Goal: Task Accomplishment & Management: Complete application form

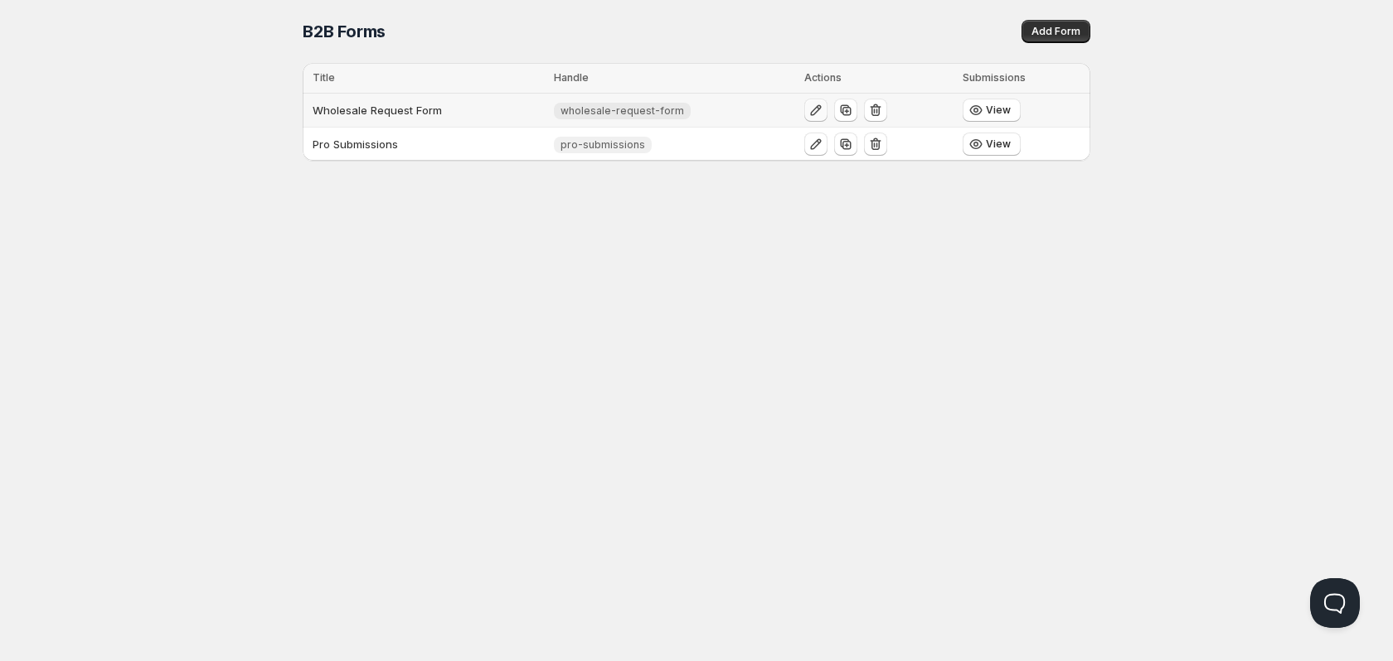
click at [807, 109] on icon "button" at bounding box center [815, 110] width 17 height 17
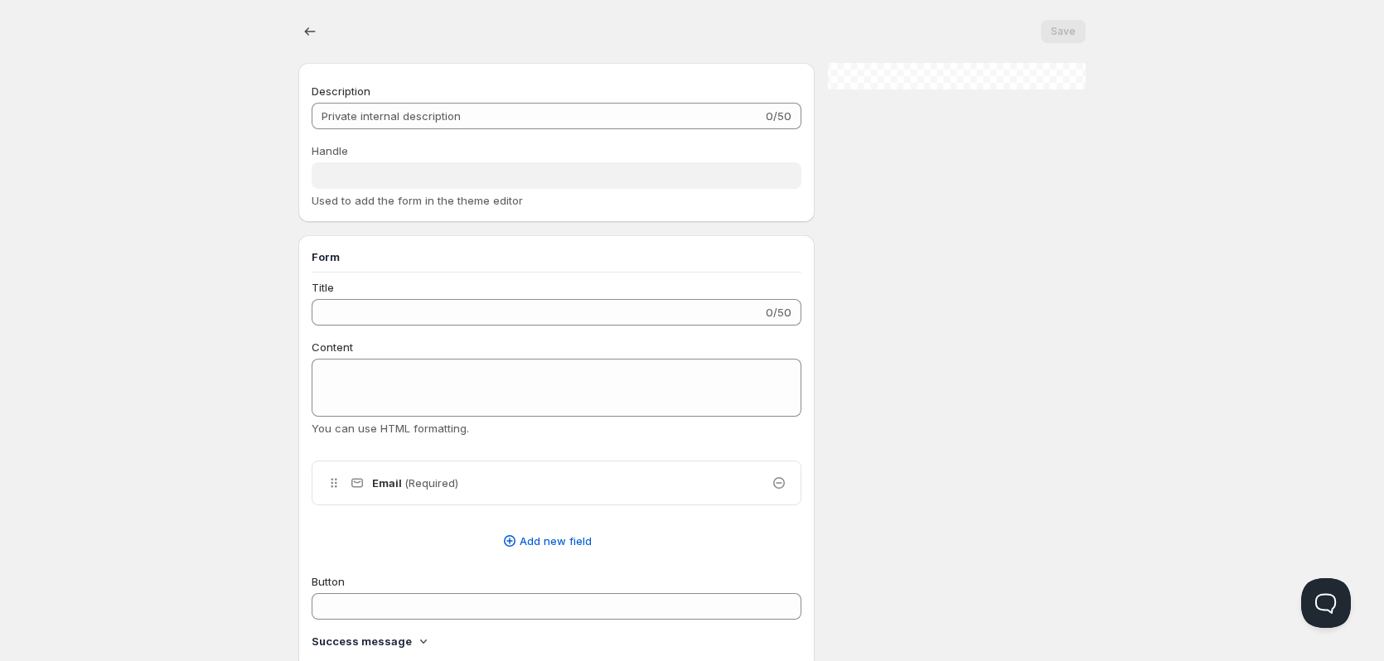
type input "Wholesale Request Form"
type input "wholesale-request-form"
type input "SUBMIT"
radio input "true"
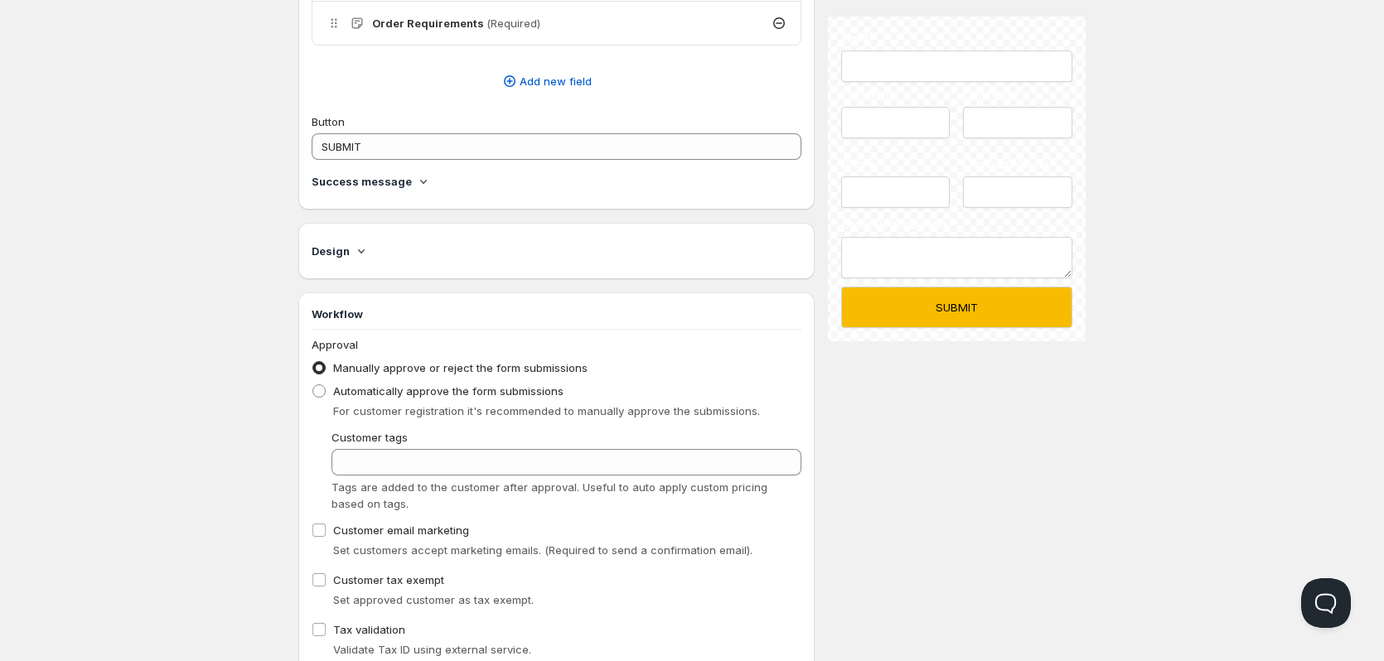
scroll to position [746, 0]
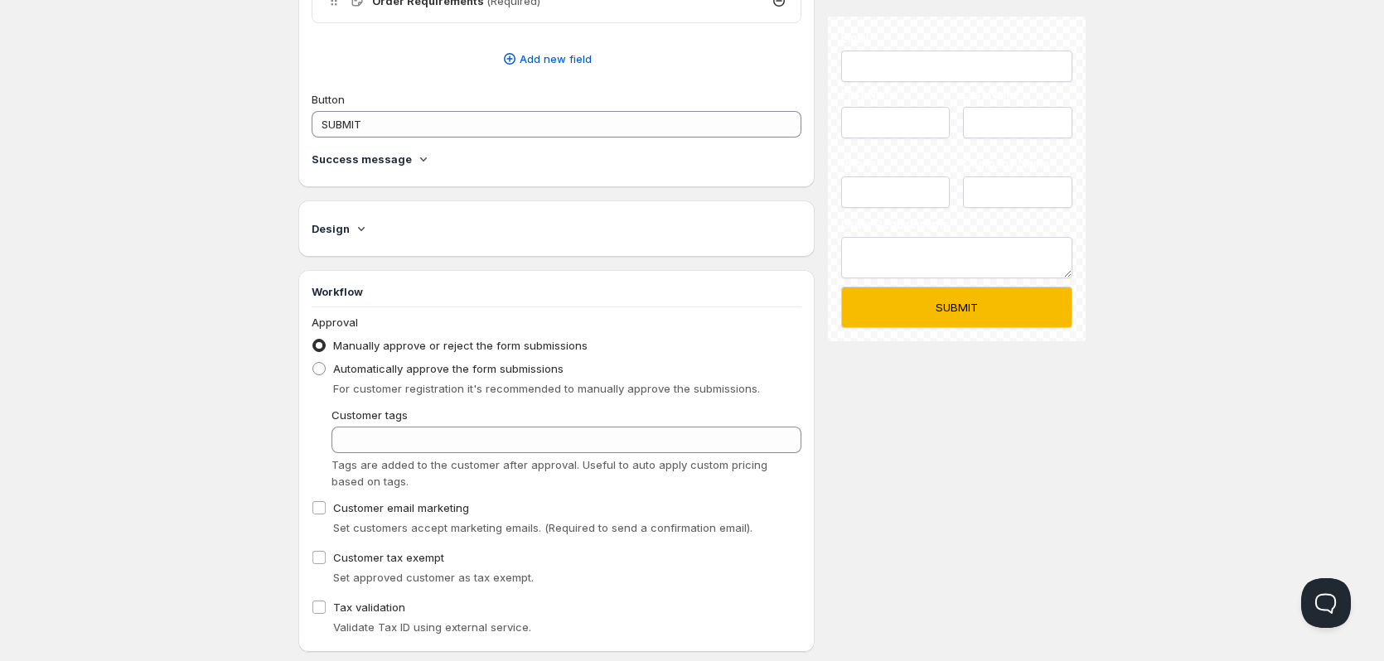
click at [359, 230] on icon at bounding box center [361, 229] width 7 height 4
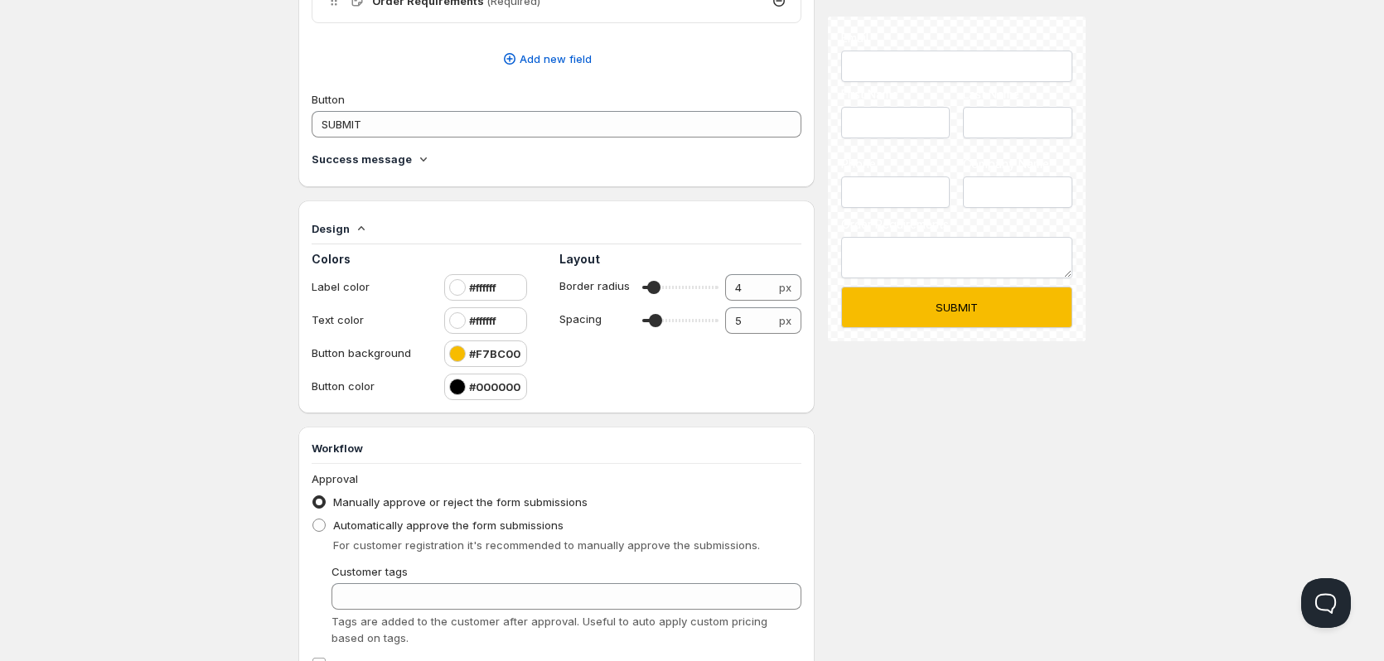
click at [482, 324] on h4 "#ffffff" at bounding box center [482, 321] width 27 height 17
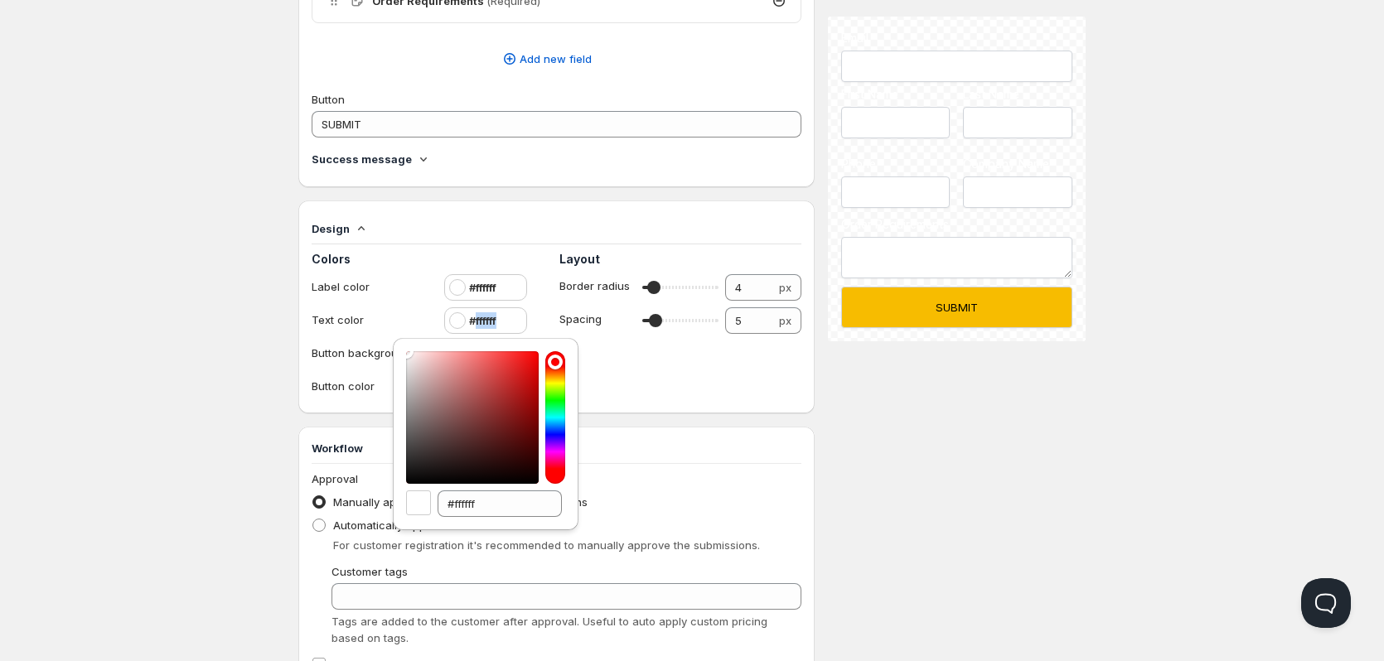
click at [482, 324] on h4 "#ffffff" at bounding box center [482, 321] width 27 height 17
copy h4 "#ffffff"
click at [204, 242] on div "Home Pricing Price lists Checkout Forms Submissions Settings Features Plans Who…" at bounding box center [692, 52] width 1384 height 1597
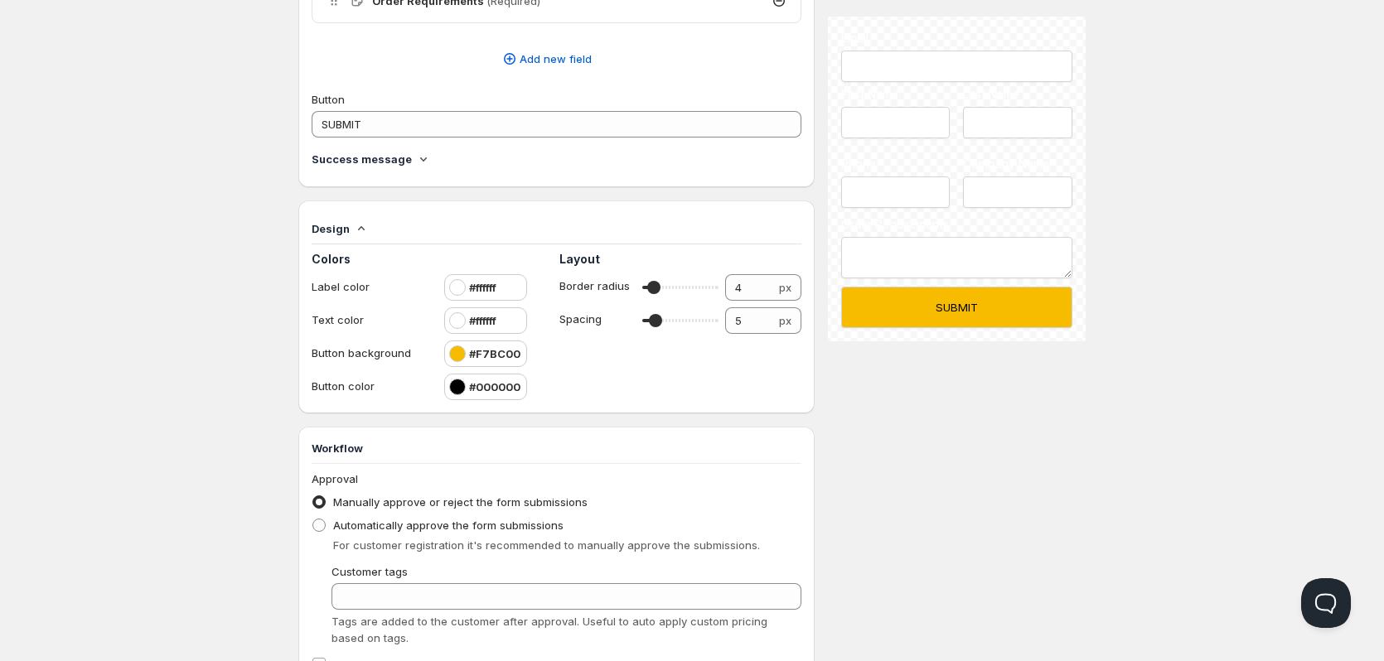
click at [488, 356] on h4 "#F7BC00" at bounding box center [494, 354] width 51 height 17
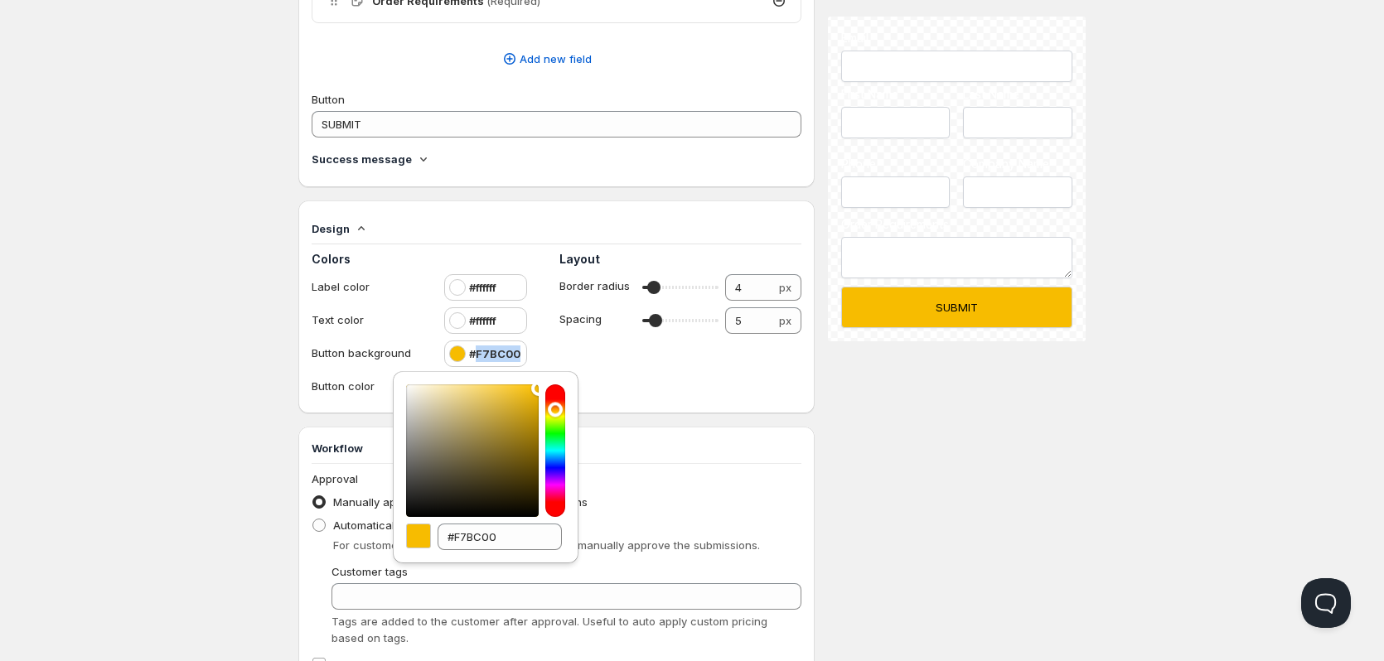
click at [488, 356] on h4 "#F7BC00" at bounding box center [494, 354] width 51 height 17
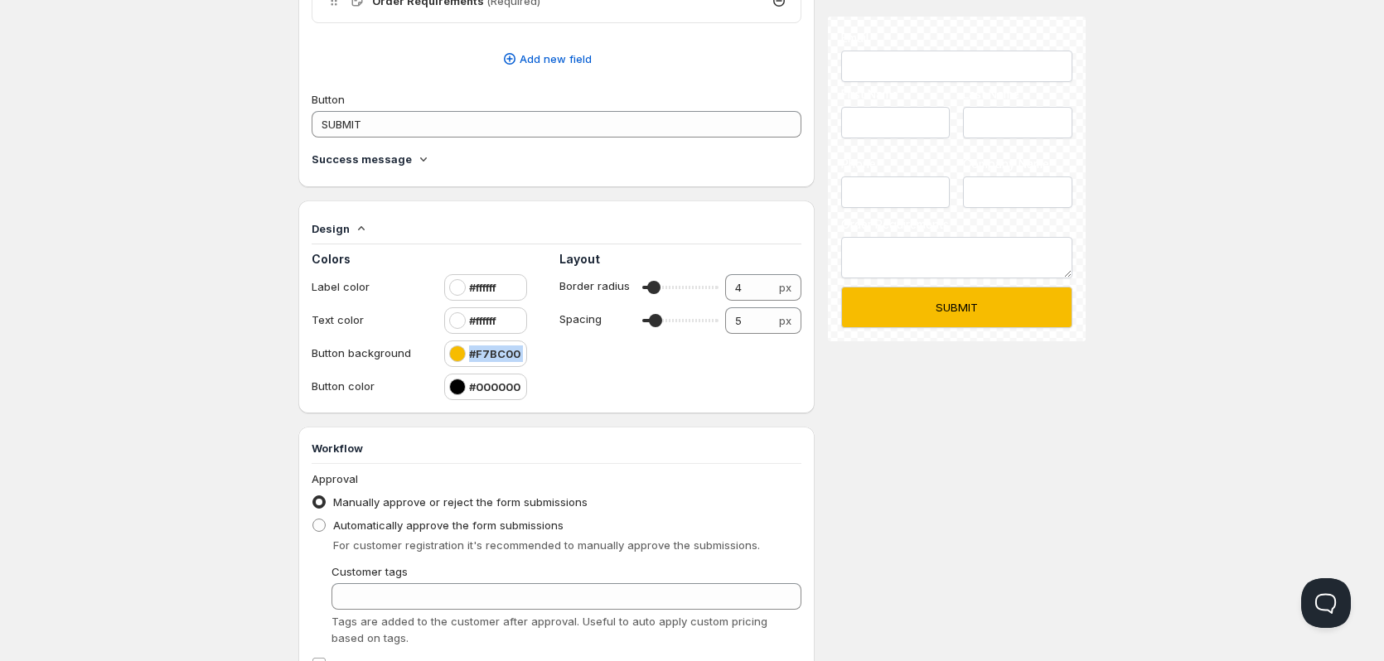
click at [488, 356] on h4 "#F7BC00" at bounding box center [494, 354] width 51 height 17
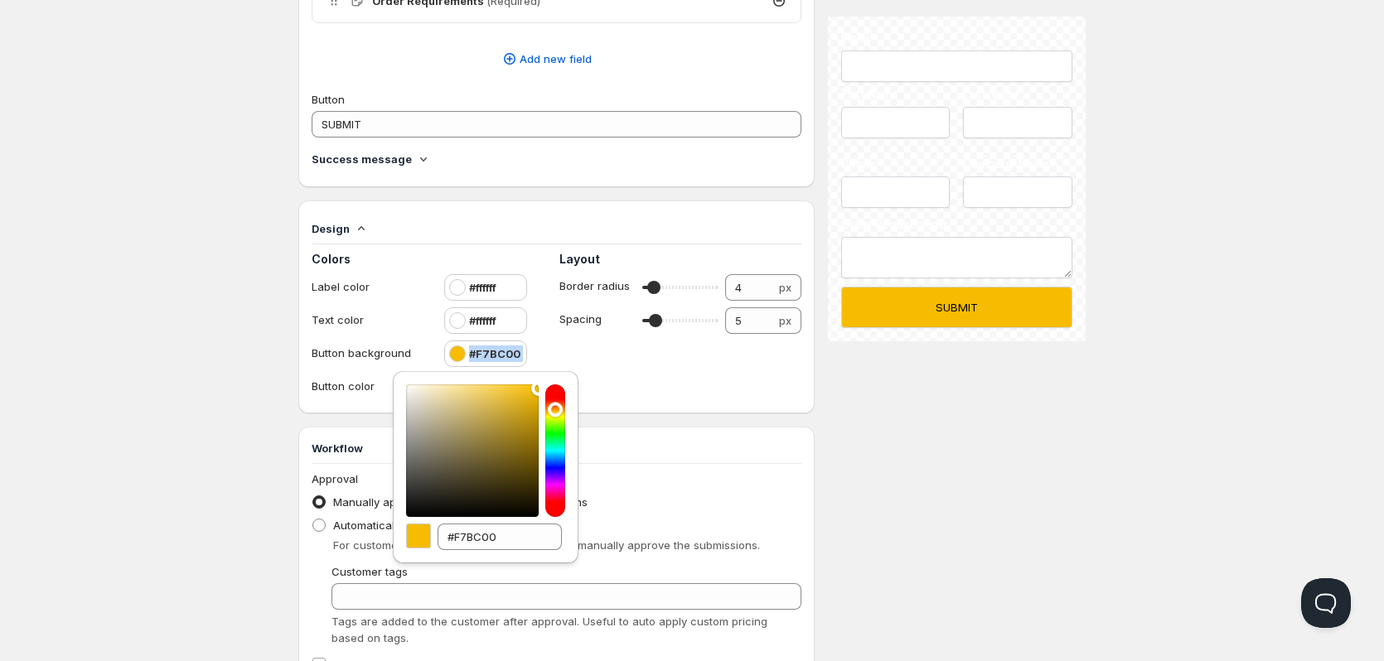
copy h4 "#F7BC00"
click at [213, 322] on div "Home Pricing Price lists Checkout Forms Submissions Settings Features Plans Who…" at bounding box center [692, 52] width 1384 height 1597
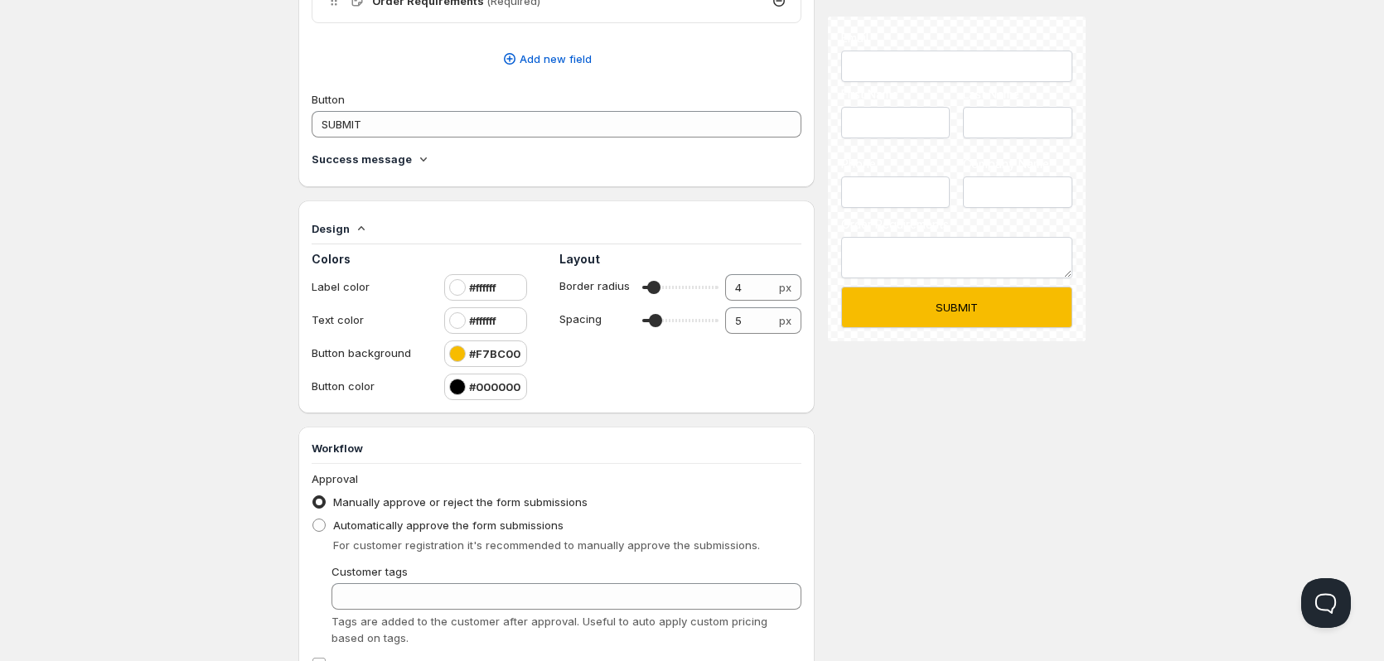
click at [501, 390] on h4 "#000000" at bounding box center [494, 387] width 51 height 17
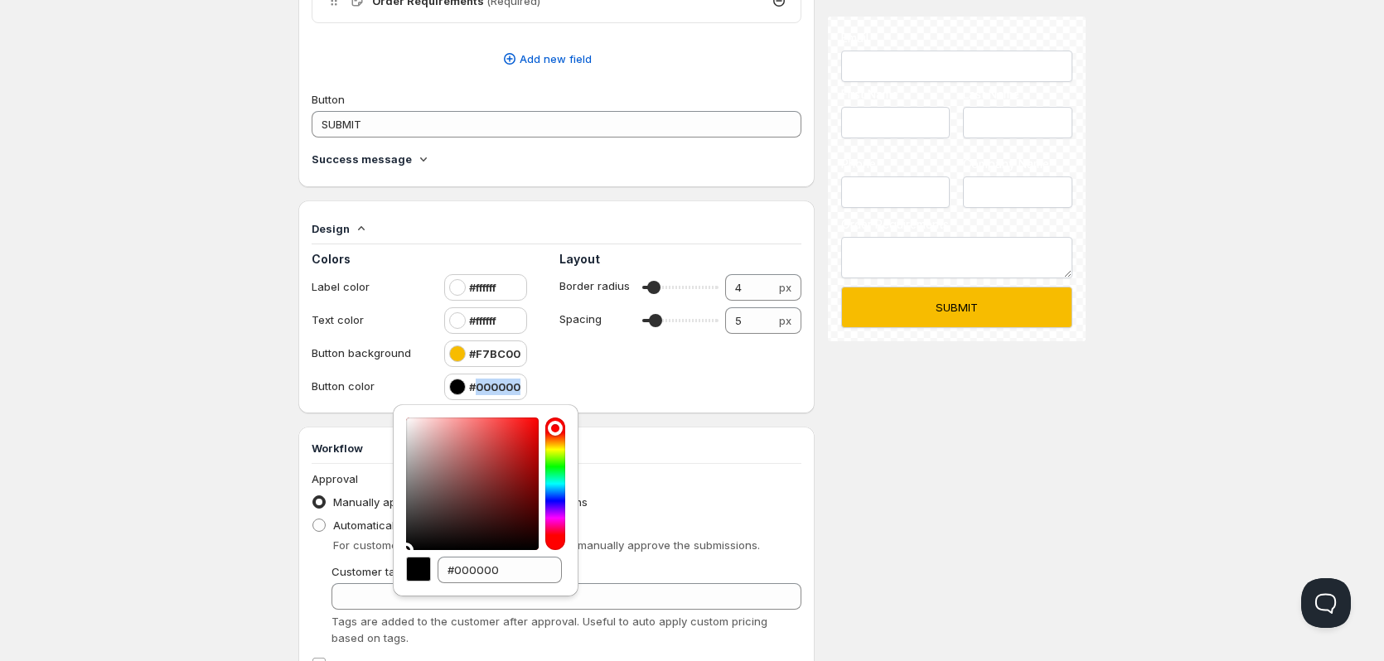
click at [501, 390] on h4 "#000000" at bounding box center [494, 387] width 51 height 17
copy h4 "#000000"
